Goal: Task Accomplishment & Management: Use online tool/utility

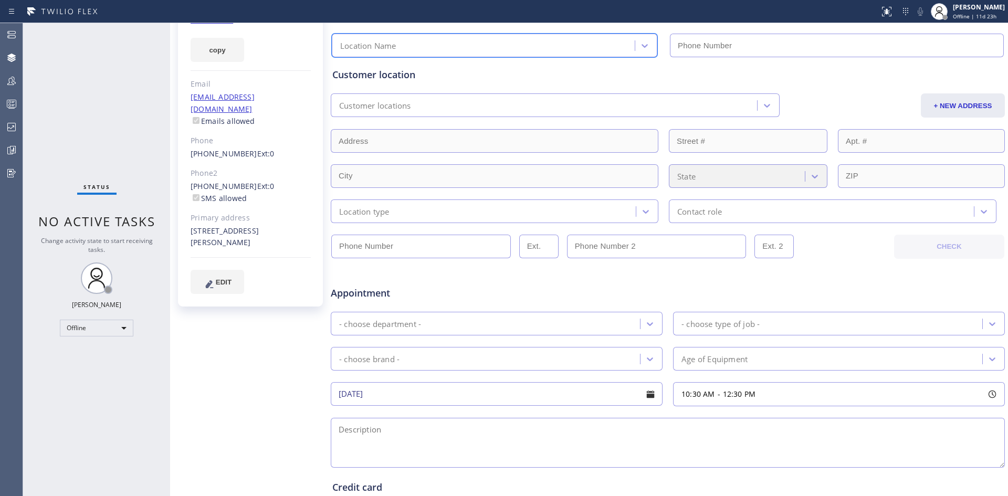
scroll to position [260, 0]
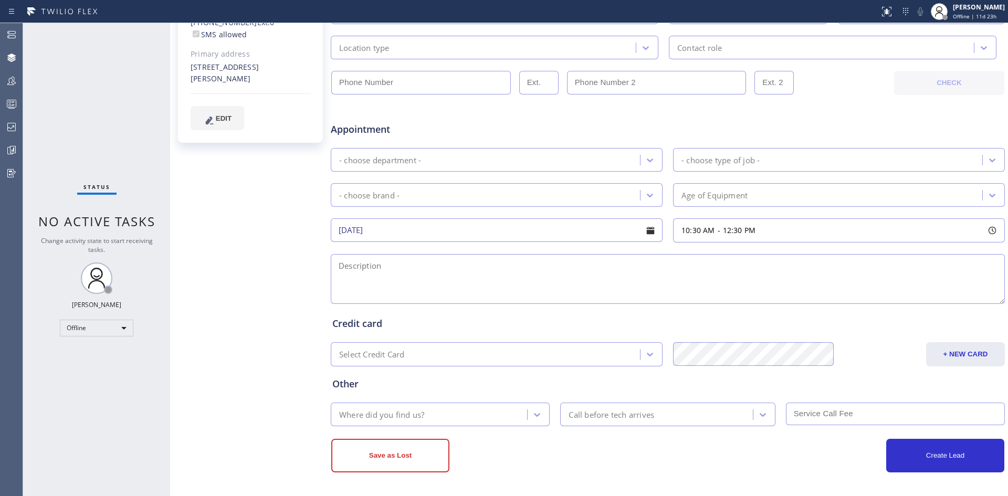
click at [495, 428] on div "Business location 0 results available. Select is focused ,type to refine list, …" at bounding box center [667, 154] width 675 height 637
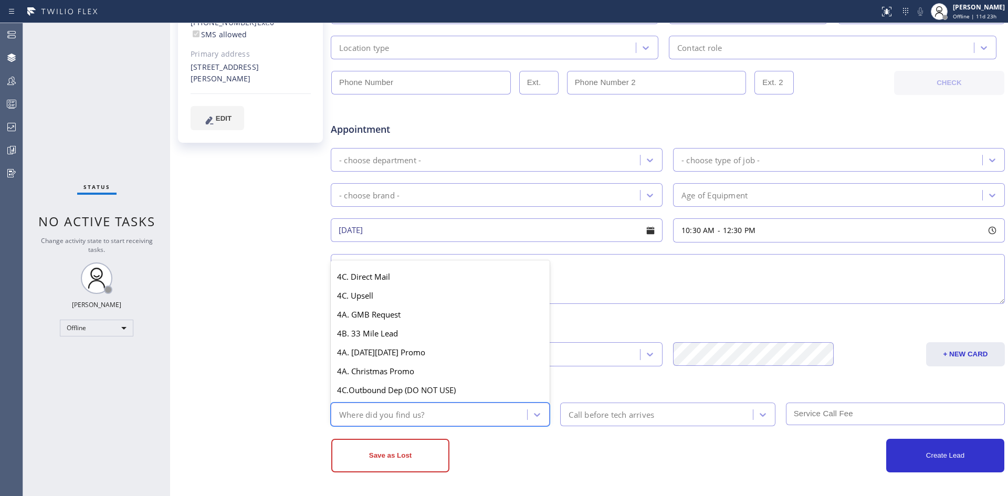
scroll to position [1056, 0]
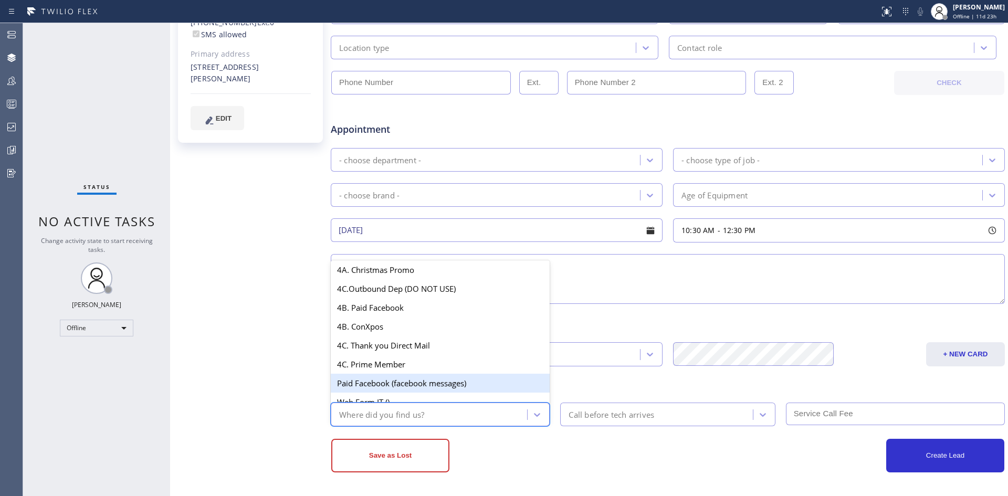
click at [621, 273] on textarea at bounding box center [668, 279] width 674 height 50
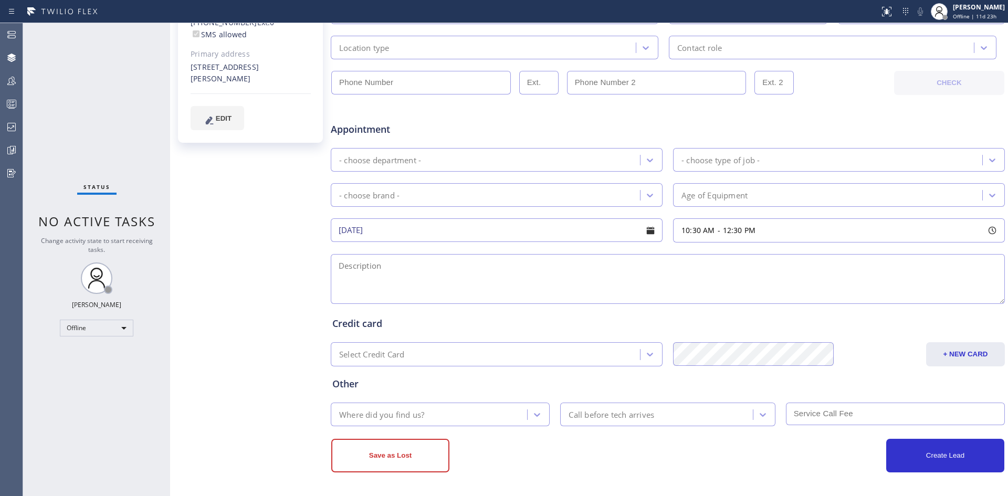
click at [629, 412] on div "Call before tech arrives" at bounding box center [611, 414] width 86 height 12
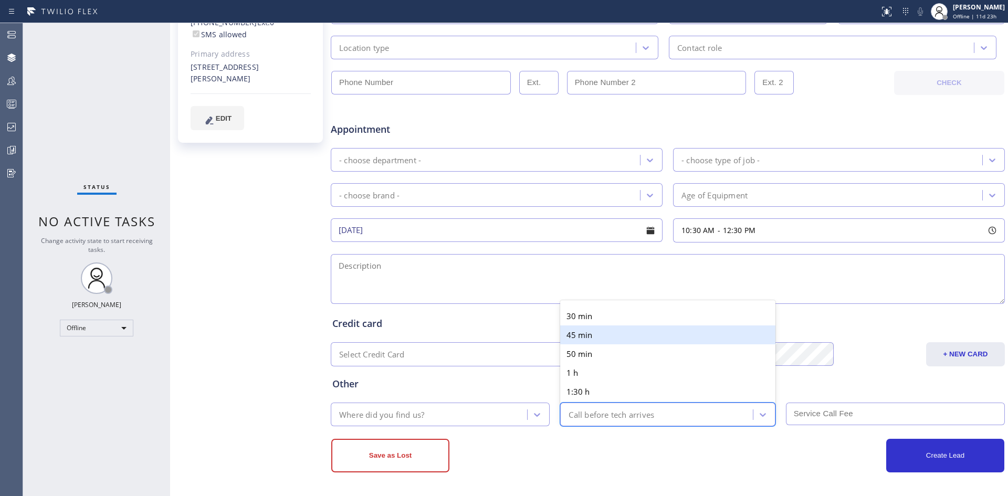
click at [808, 279] on textarea at bounding box center [668, 279] width 674 height 50
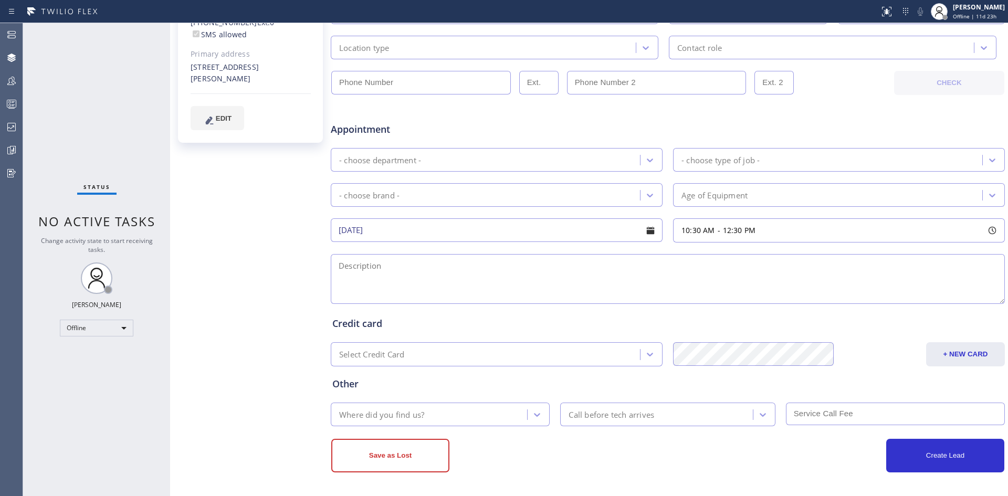
click at [806, 412] on input "text" at bounding box center [895, 414] width 219 height 23
click at [649, 320] on div "Credit card" at bounding box center [667, 324] width 671 height 14
click at [375, 276] on textarea at bounding box center [668, 279] width 674 height 50
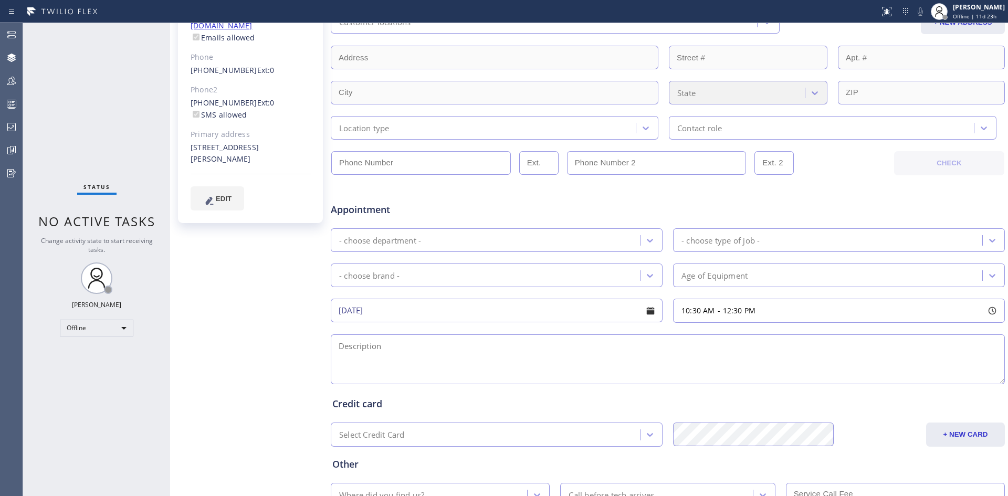
scroll to position [260, 0]
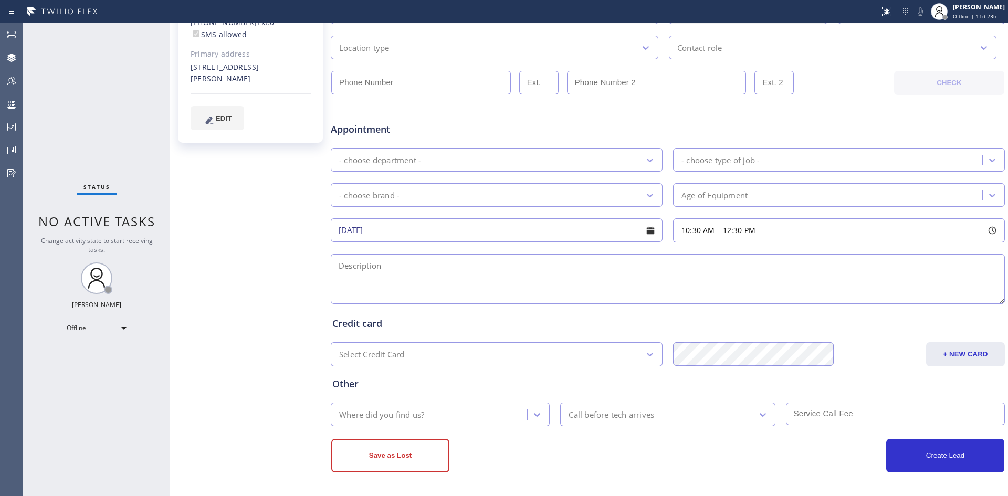
click at [458, 352] on div "Select Credit Card" at bounding box center [487, 354] width 306 height 18
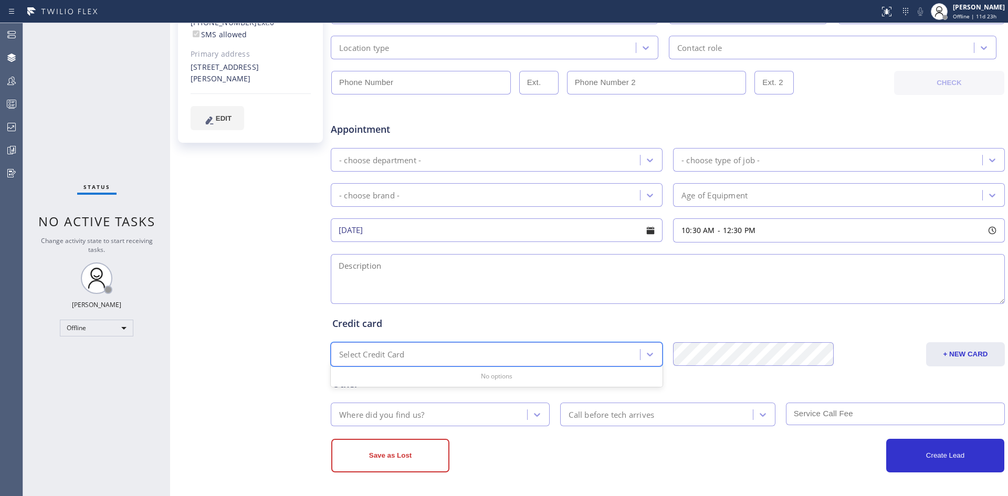
click at [435, 363] on div "Business location Location Name Personal information [PERSON_NAME] Customer loc…" at bounding box center [667, 154] width 675 height 637
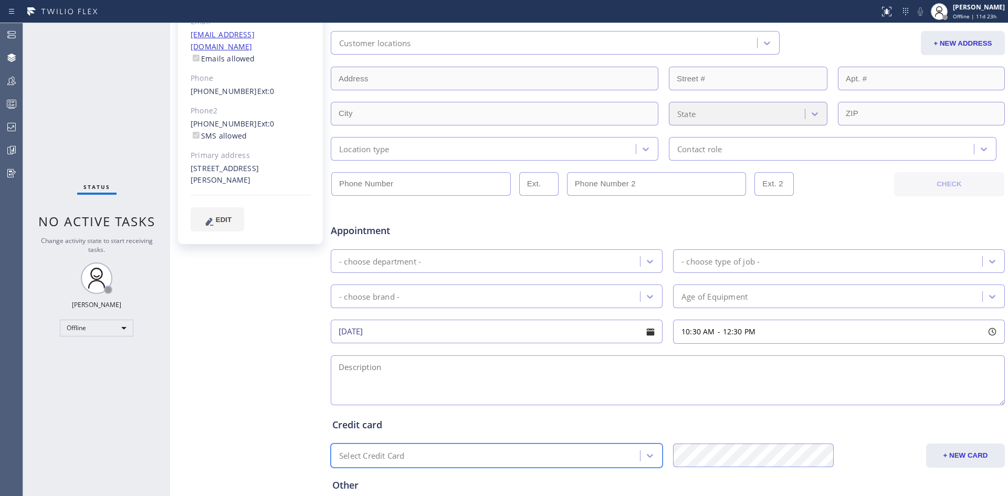
scroll to position [0, 0]
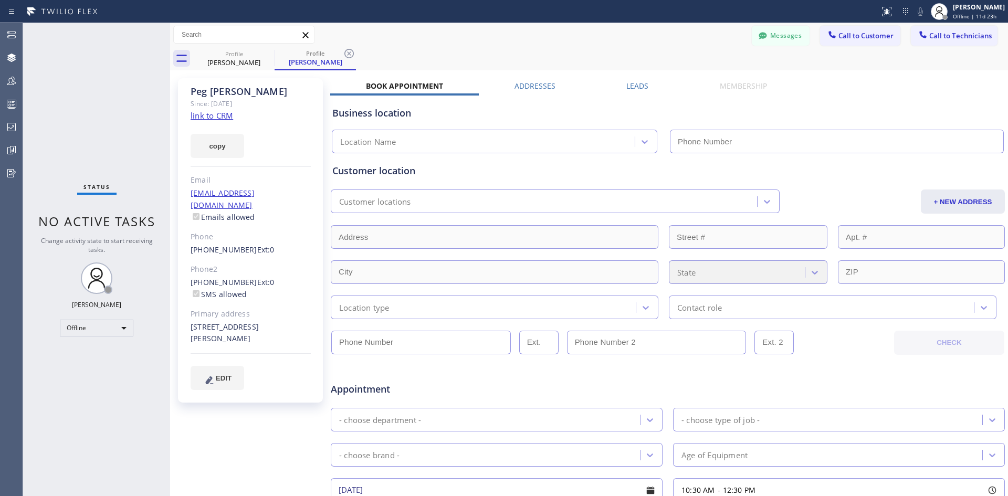
click at [522, 151] on div "Customer location Customer locations + NEW ADDRESS State Location type Contact …" at bounding box center [667, 234] width 675 height 170
click at [573, 141] on div "Location Name" at bounding box center [485, 142] width 300 height 18
type input "ds"
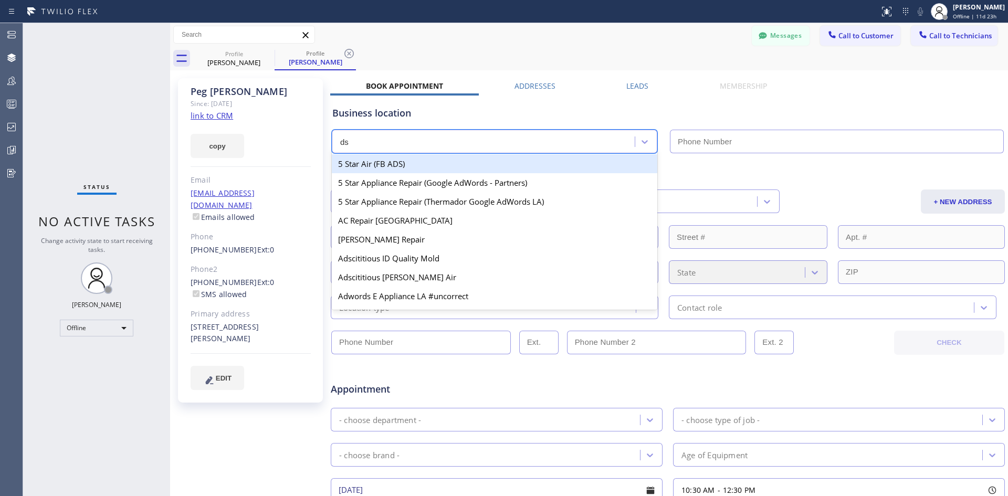
click at [429, 168] on div "5 Star Air (FB ADS)" at bounding box center [494, 163] width 325 height 19
type input "[PHONE_NUMBER]"
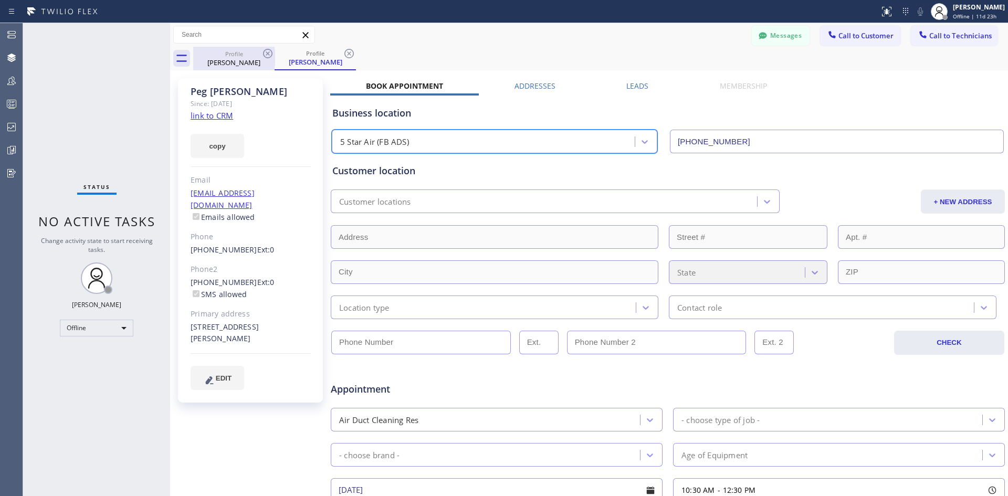
click at [229, 70] on div "Profile [PERSON_NAME]" at bounding box center [233, 59] width 79 height 24
